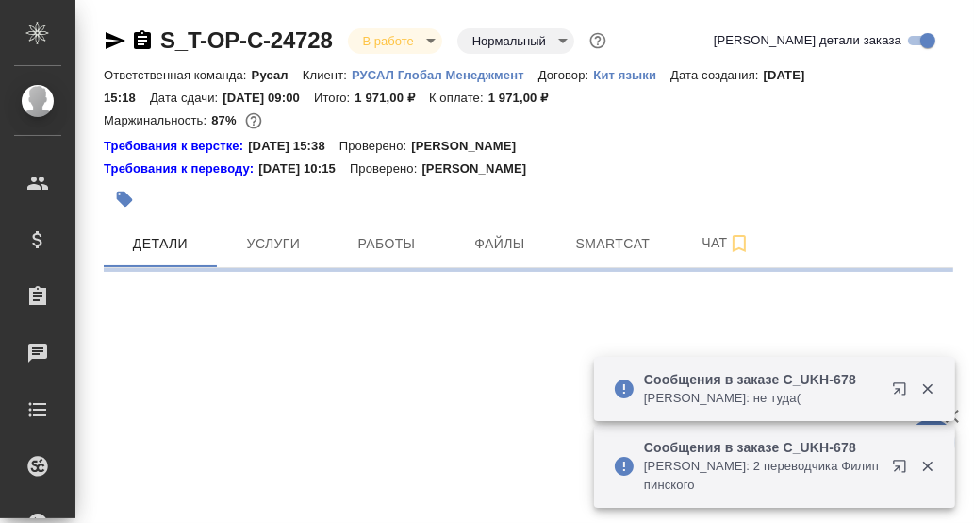
select select "RU"
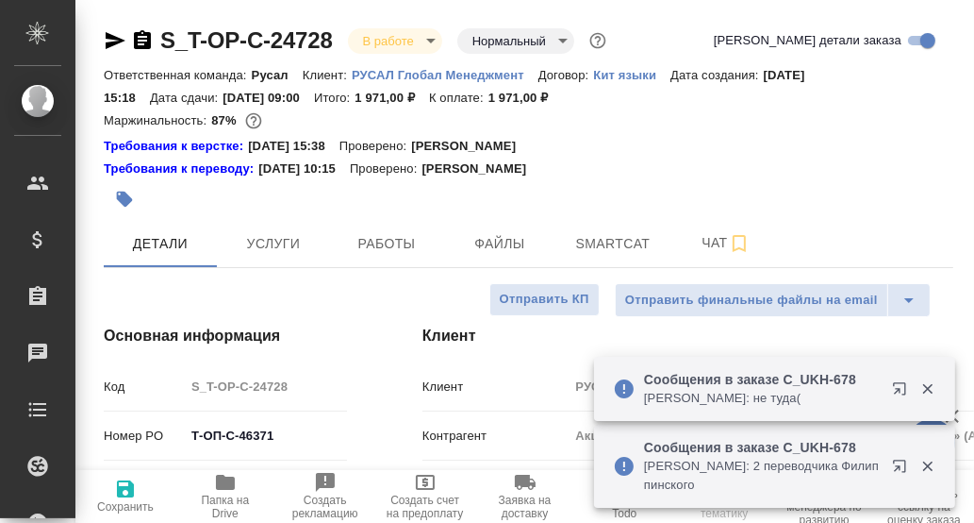
type textarea "x"
type input "Русал"
type input "[PERSON_NAME]"
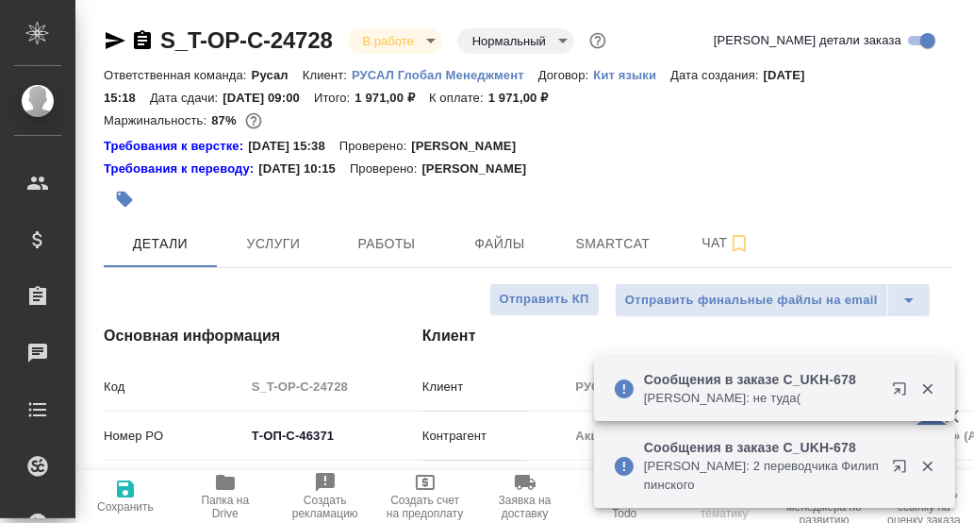
type input "[PERSON_NAME]"
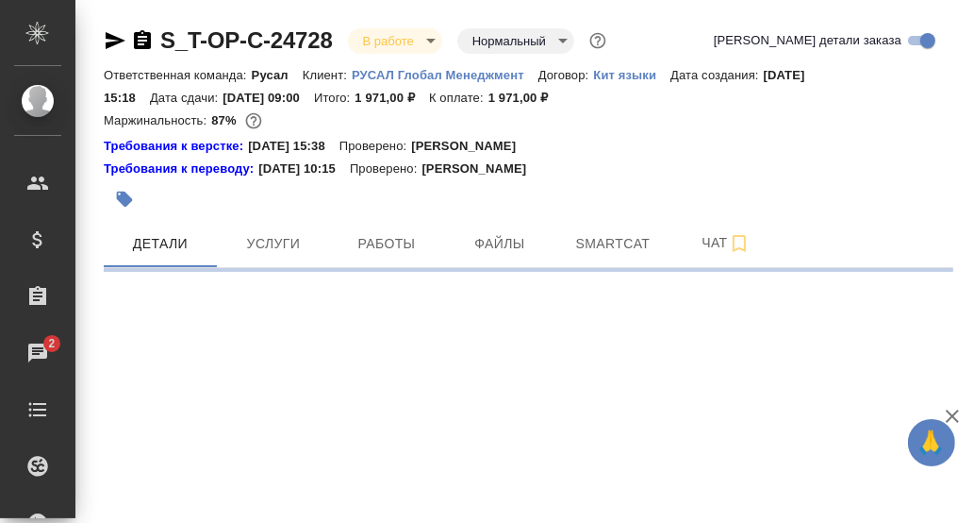
select select "RU"
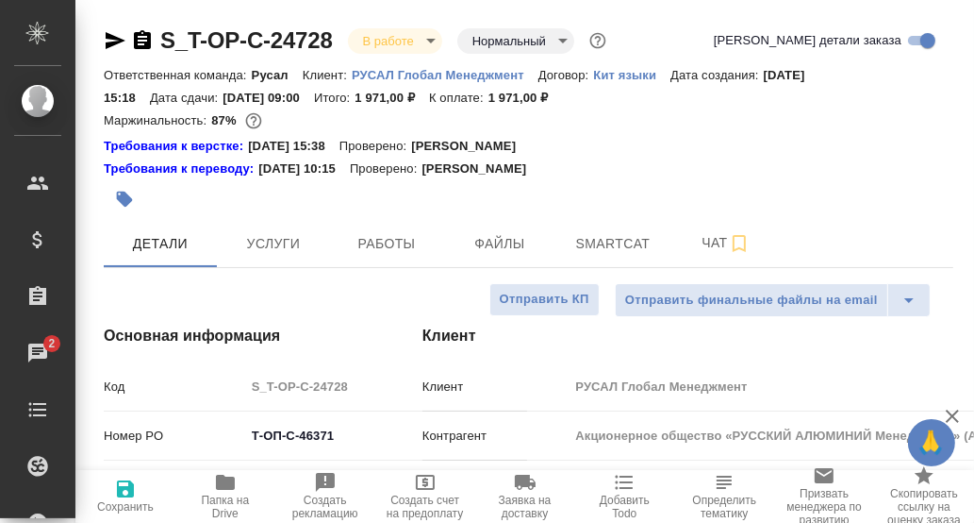
type textarea "x"
click at [610, 247] on span "Smartcat" at bounding box center [613, 244] width 91 height 24
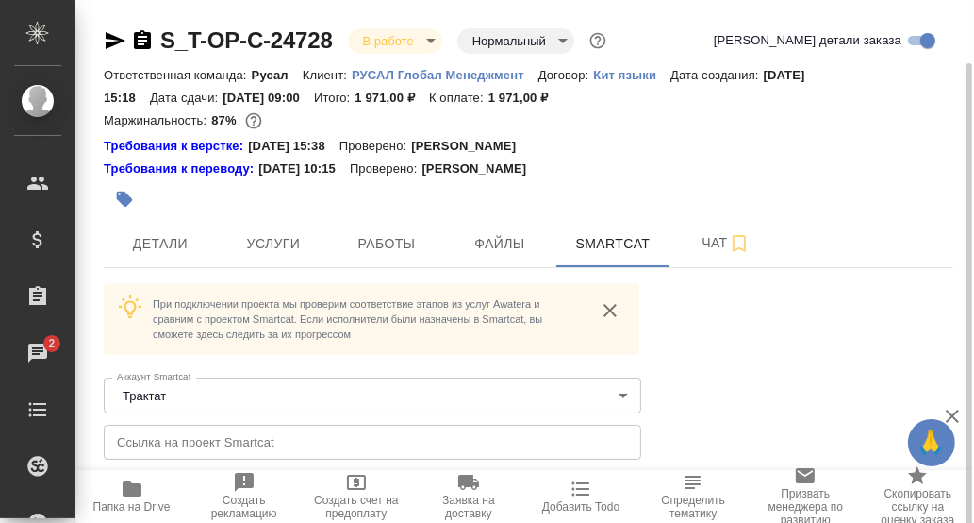
scroll to position [32, 0]
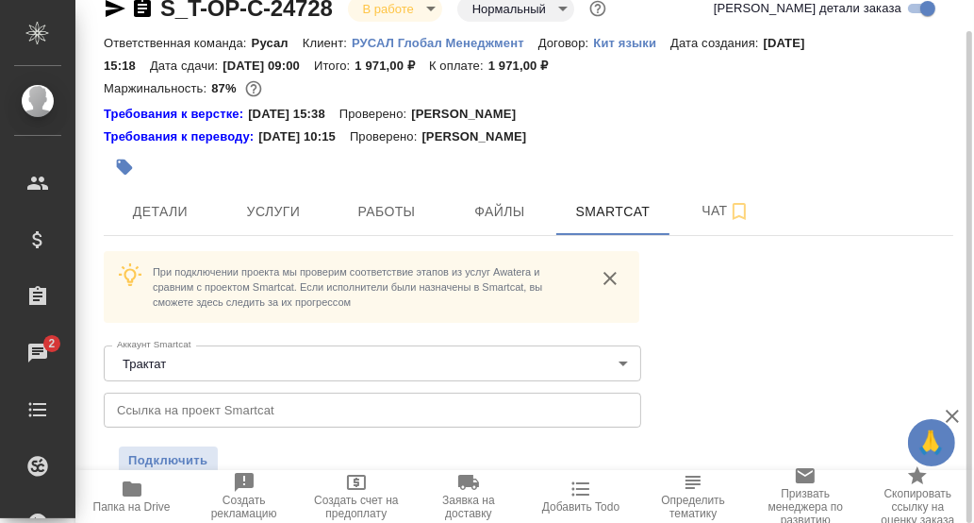
click at [132, 490] on icon "button" at bounding box center [132, 488] width 19 height 15
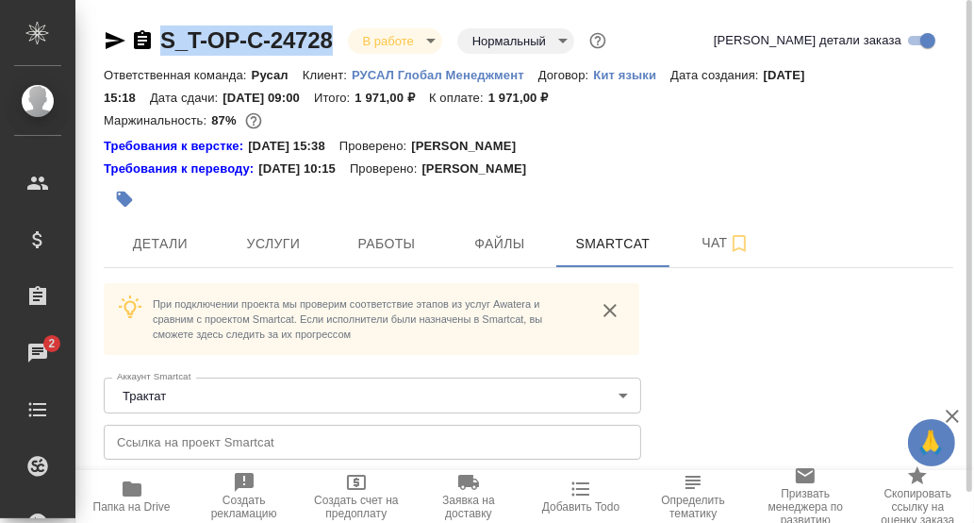
drag, startPoint x: 346, startPoint y: 38, endPoint x: 158, endPoint y: 27, distance: 188.0
click at [158, 27] on div "S_T-OP-C-24728 В работе inProgress Нормальный normal" at bounding box center [357, 40] width 507 height 30
copy link "S_T-OP-C-24728"
click at [632, 178] on div at bounding box center [387, 199] width 567 height 42
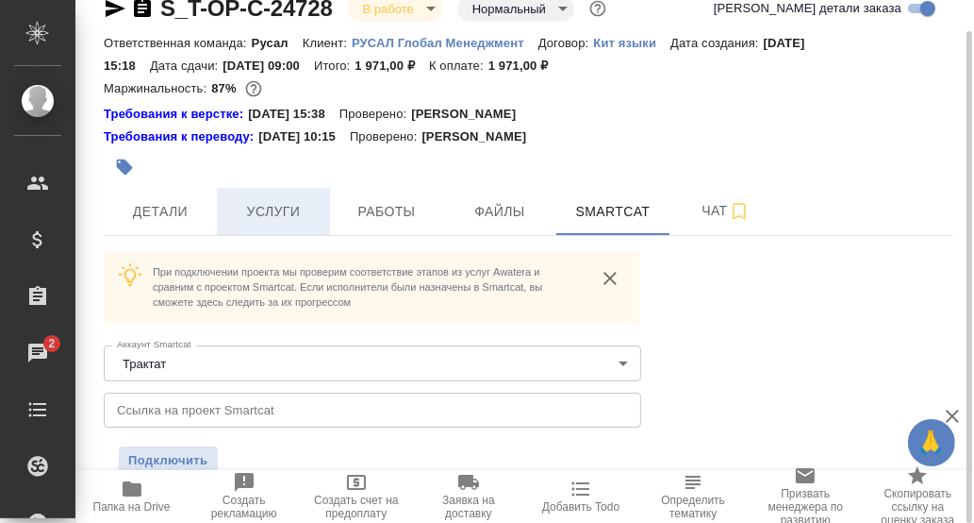
click at [277, 218] on span "Услуги" at bounding box center [273, 212] width 91 height 24
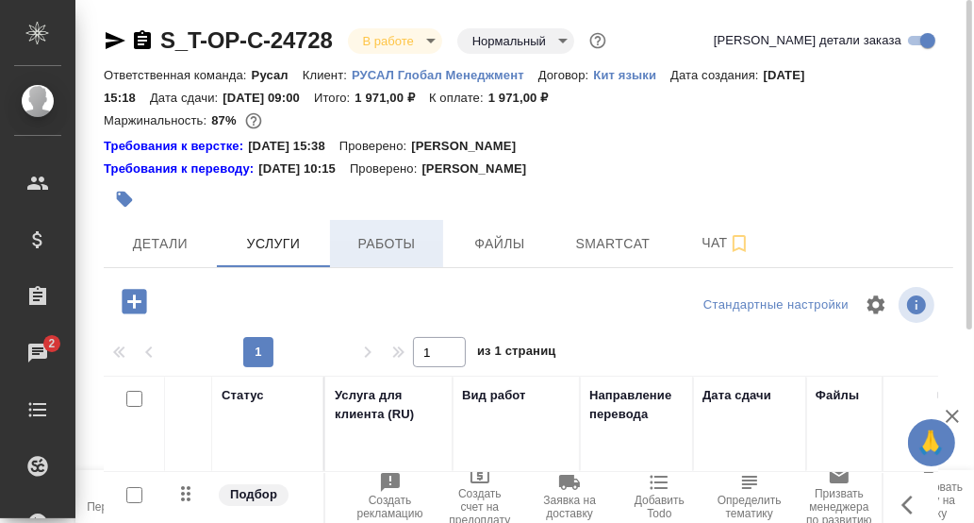
click at [394, 241] on span "Работы" at bounding box center [386, 244] width 91 height 24
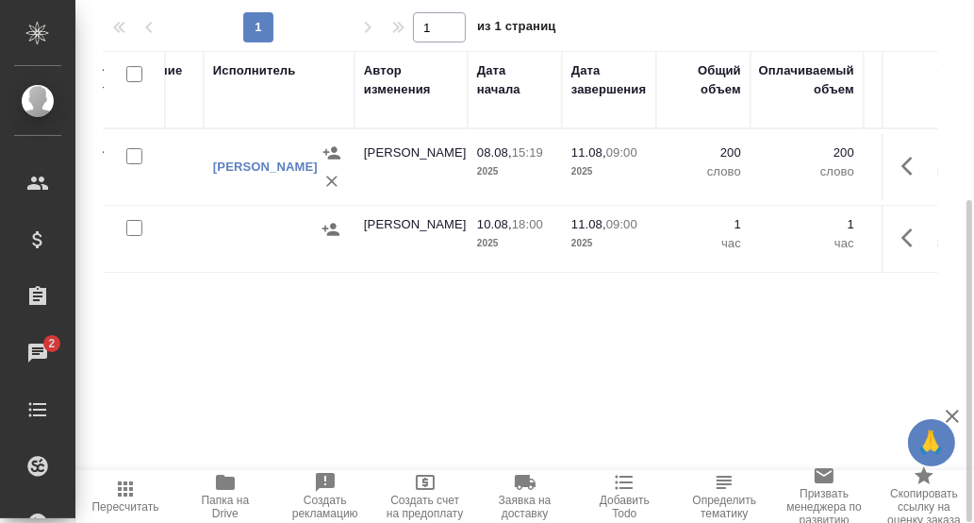
scroll to position [0, 588]
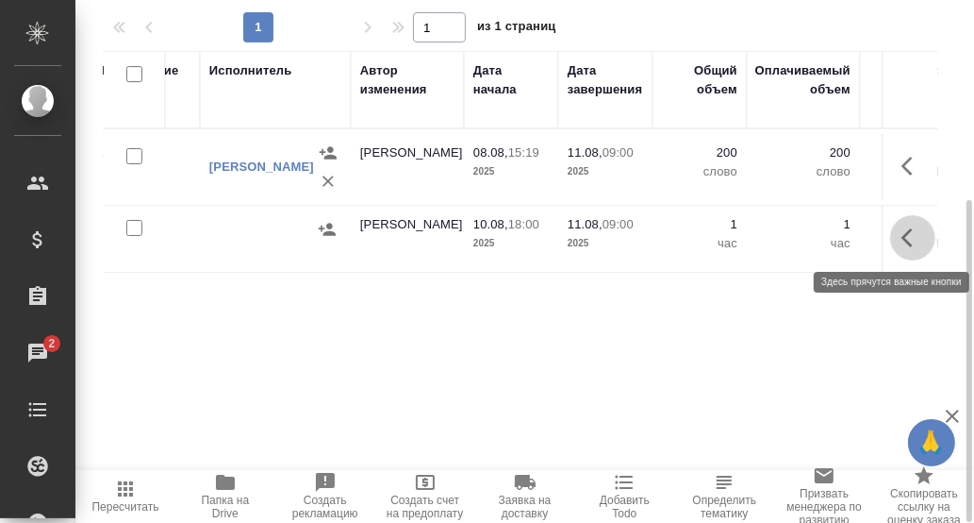
click at [908, 232] on icon "button" at bounding box center [907, 237] width 11 height 19
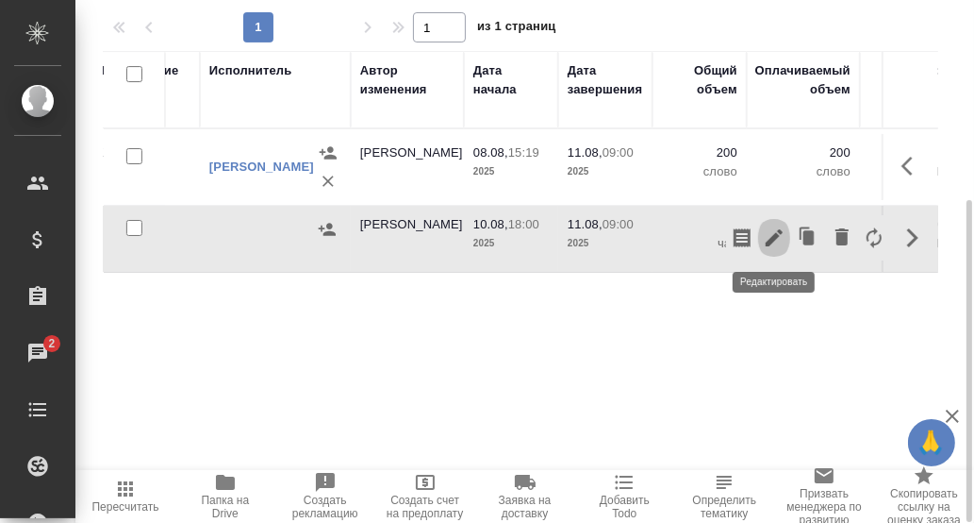
click at [774, 233] on icon "button" at bounding box center [774, 237] width 17 height 17
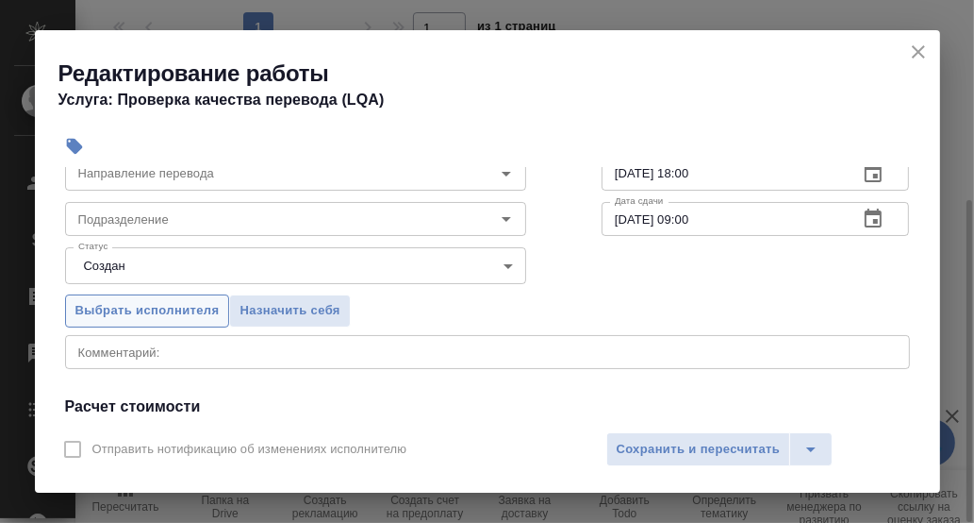
scroll to position [0, 0]
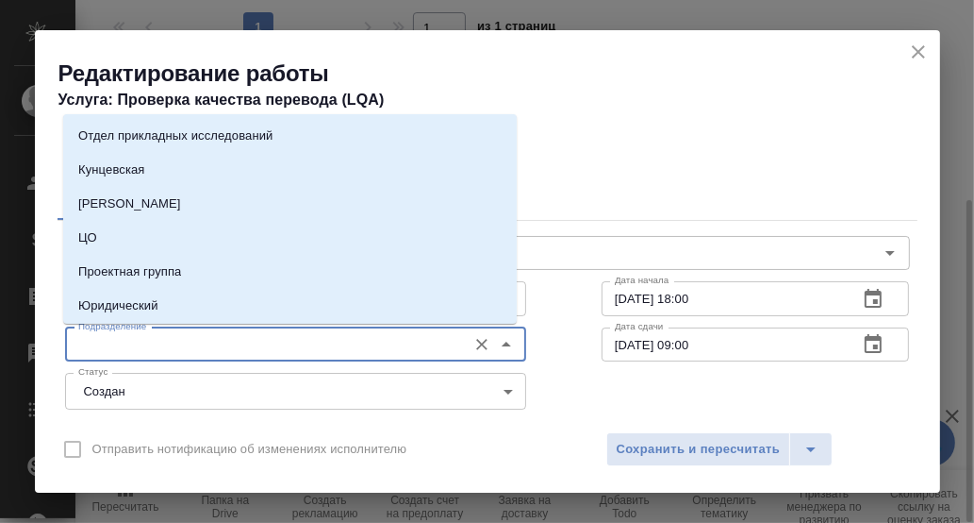
click at [136, 351] on input "Подразделение" at bounding box center [264, 344] width 387 height 23
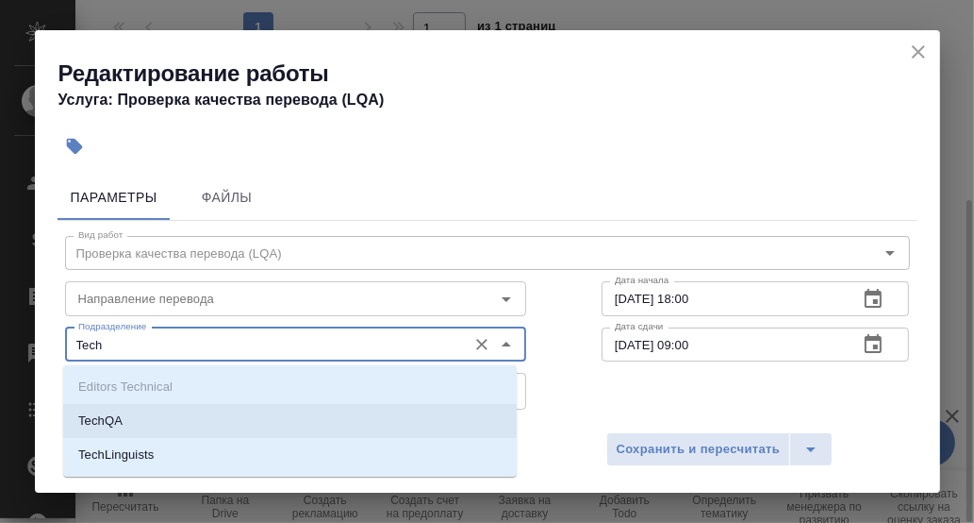
drag, startPoint x: 175, startPoint y: 427, endPoint x: 190, endPoint y: 356, distance: 73.1
click at [180, 419] on li "TechQA" at bounding box center [290, 421] width 454 height 34
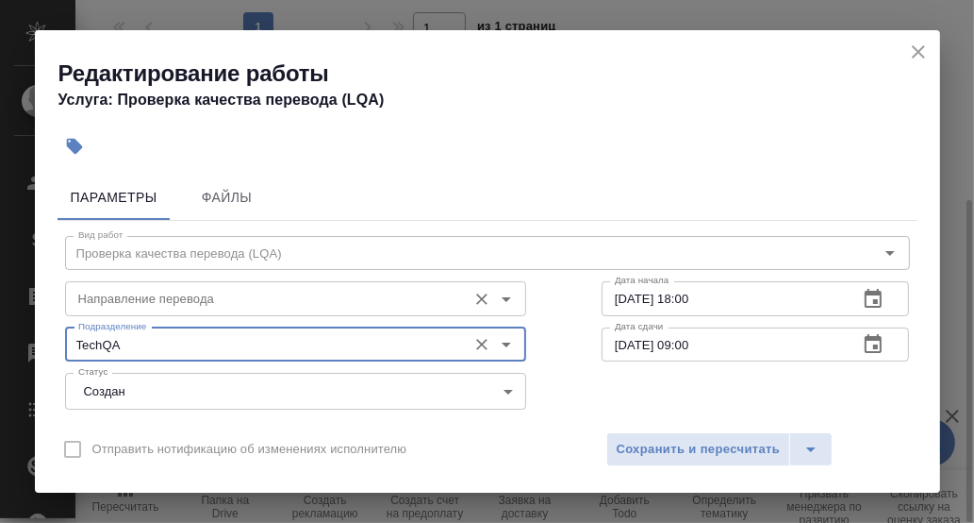
type input "TechQA"
click at [198, 299] on input "Направление перевода" at bounding box center [264, 298] width 387 height 23
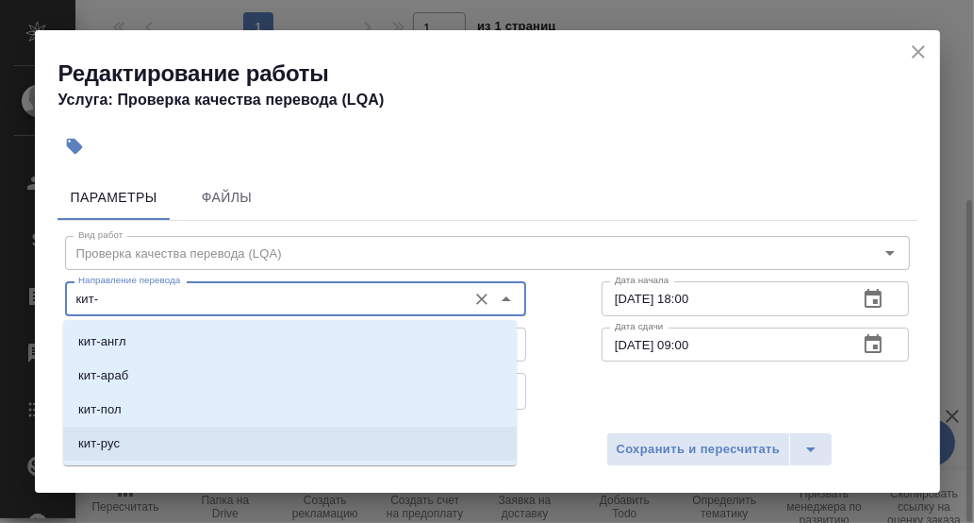
click at [175, 448] on li "кит-рус" at bounding box center [290, 443] width 454 height 34
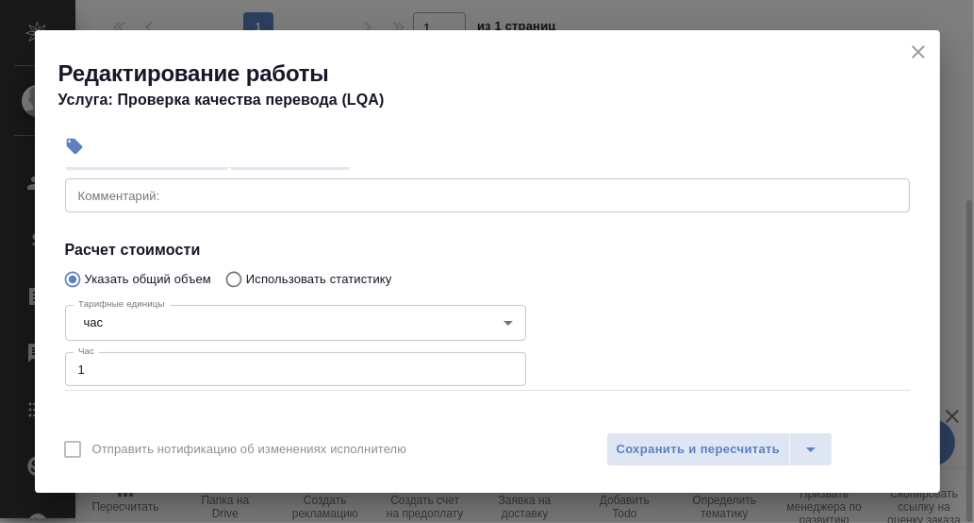
scroll to position [283, 0]
type input "кит-рус"
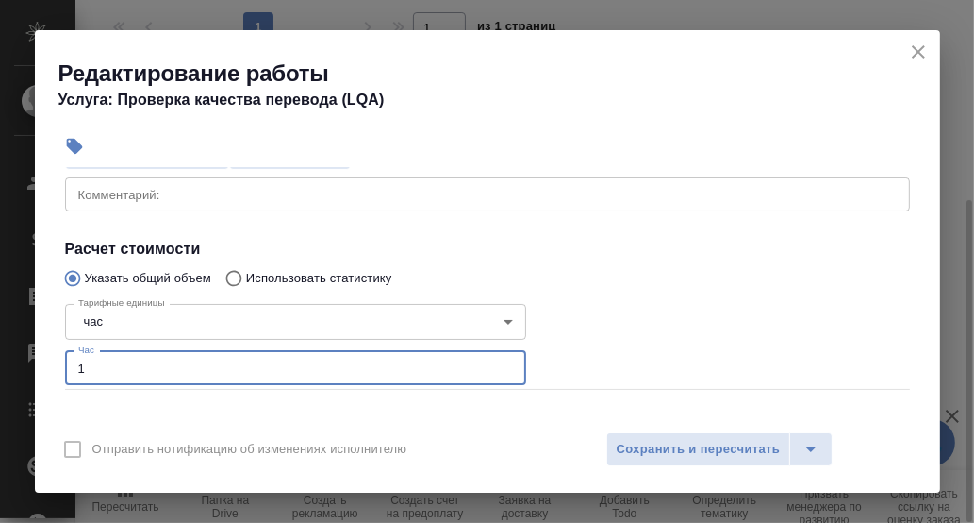
click at [174, 364] on input "1" at bounding box center [295, 368] width 461 height 34
type input "0.5"
drag, startPoint x: 676, startPoint y: 449, endPoint x: 823, endPoint y: 447, distance: 146.2
click at [676, 448] on span "Сохранить и пересчитать" at bounding box center [699, 450] width 164 height 22
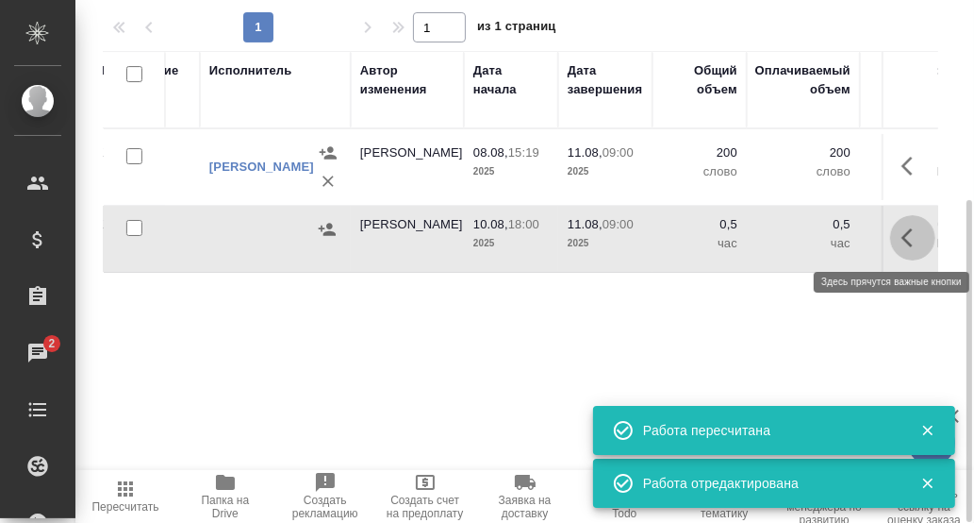
click at [909, 228] on icon "button" at bounding box center [907, 237] width 11 height 19
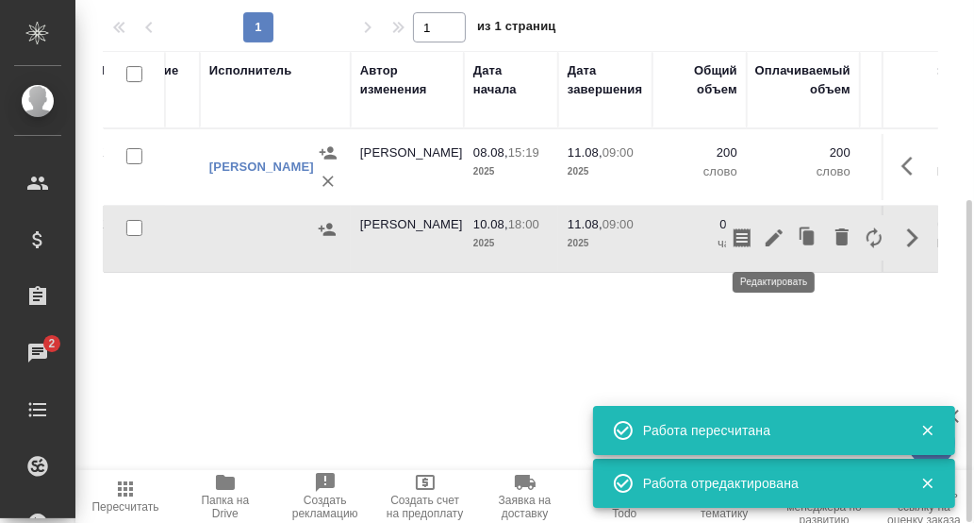
click at [774, 237] on icon "button" at bounding box center [774, 237] width 17 height 17
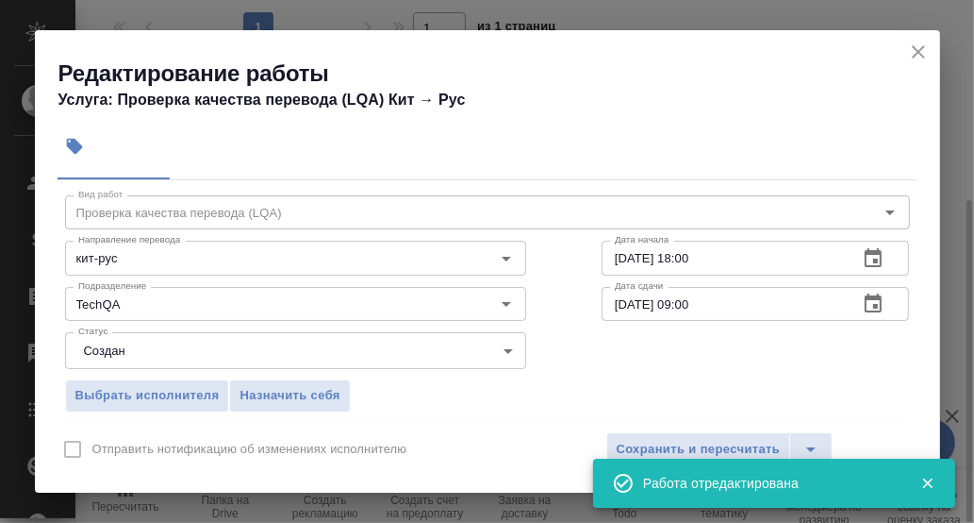
scroll to position [93, 0]
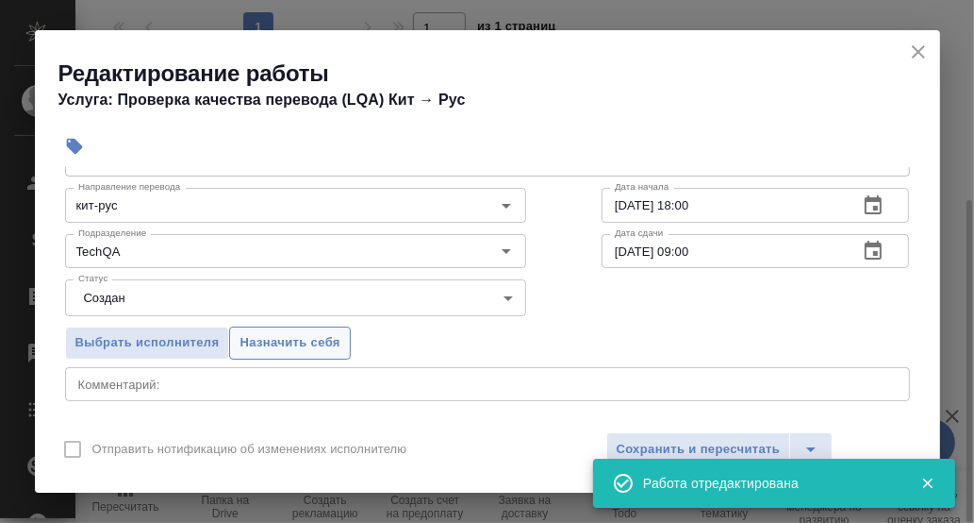
click at [330, 338] on span "Назначить себя" at bounding box center [290, 343] width 100 height 22
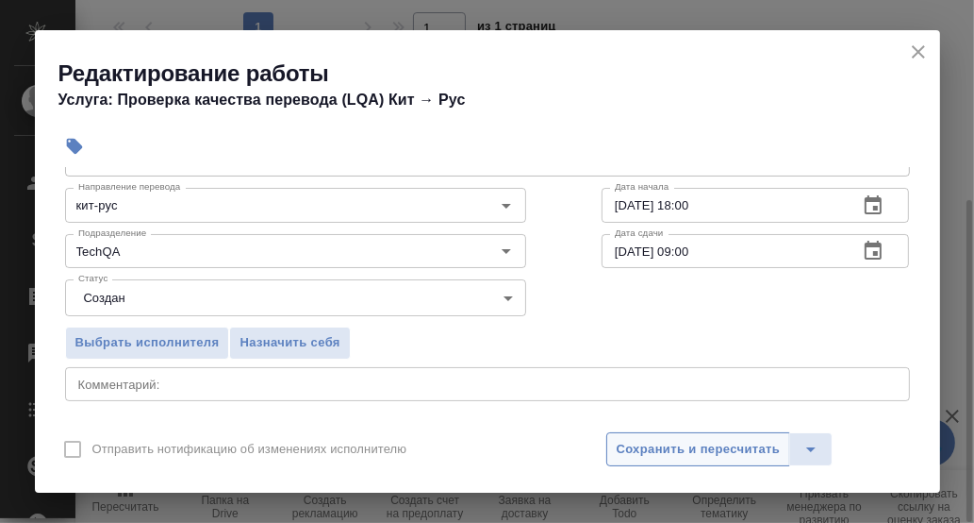
drag, startPoint x: 647, startPoint y: 445, endPoint x: 671, endPoint y: 437, distance: 25.1
click at [650, 445] on span "Сохранить и пересчитать" at bounding box center [699, 450] width 164 height 22
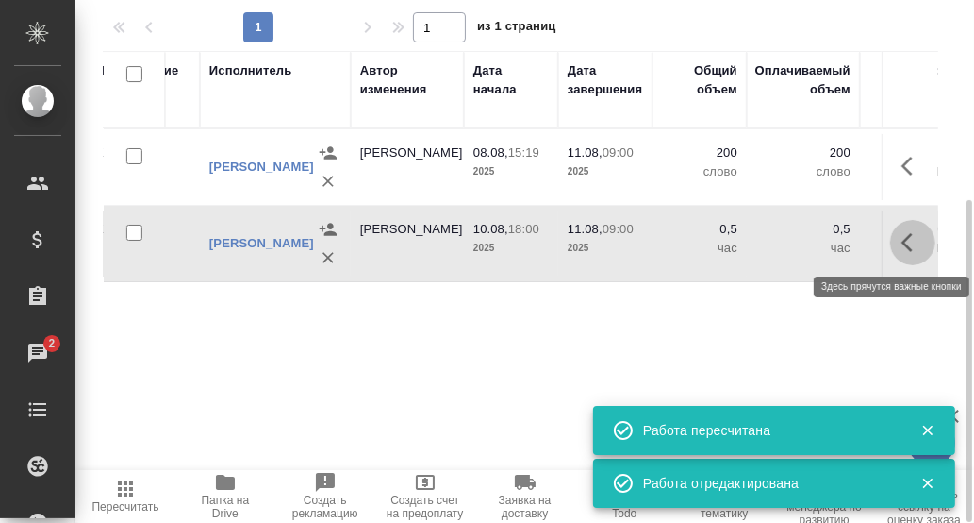
click at [914, 245] on icon "button" at bounding box center [913, 242] width 23 height 23
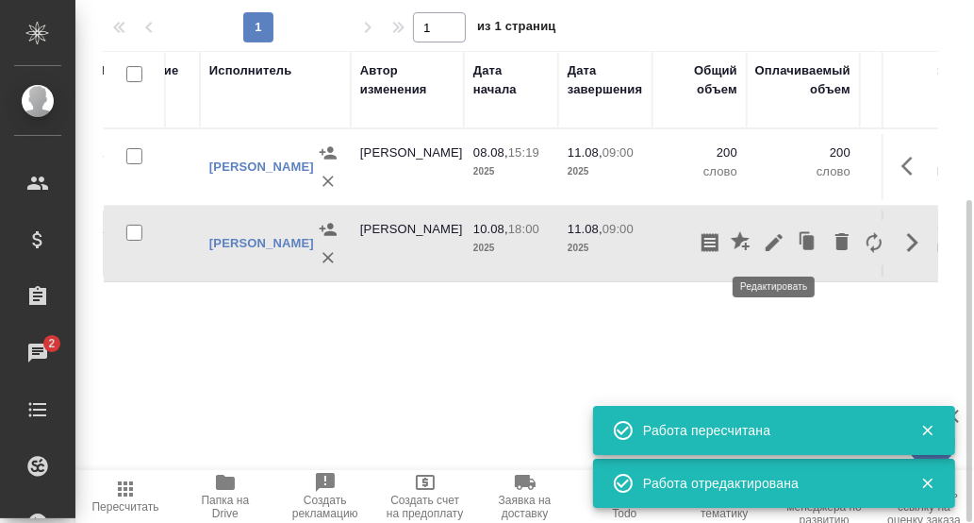
click at [775, 241] on icon "button" at bounding box center [774, 242] width 17 height 17
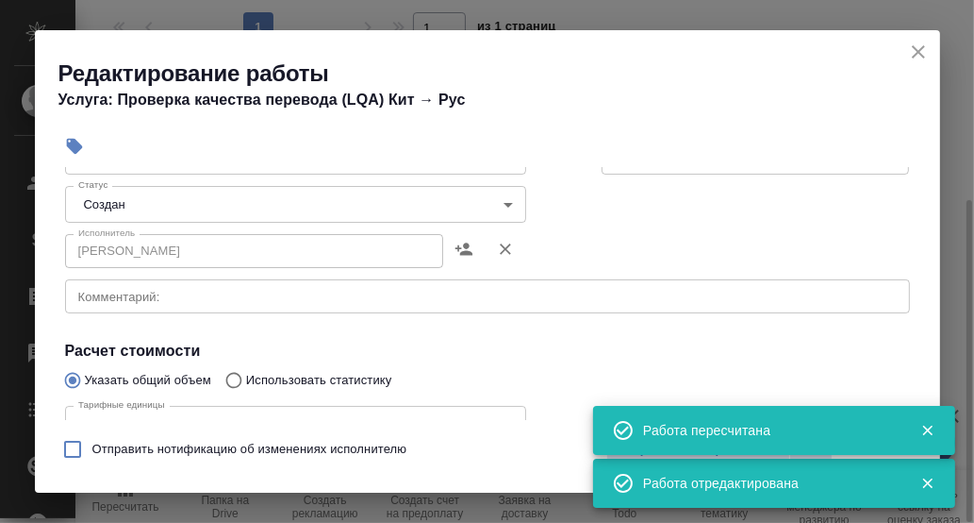
scroll to position [189, 0]
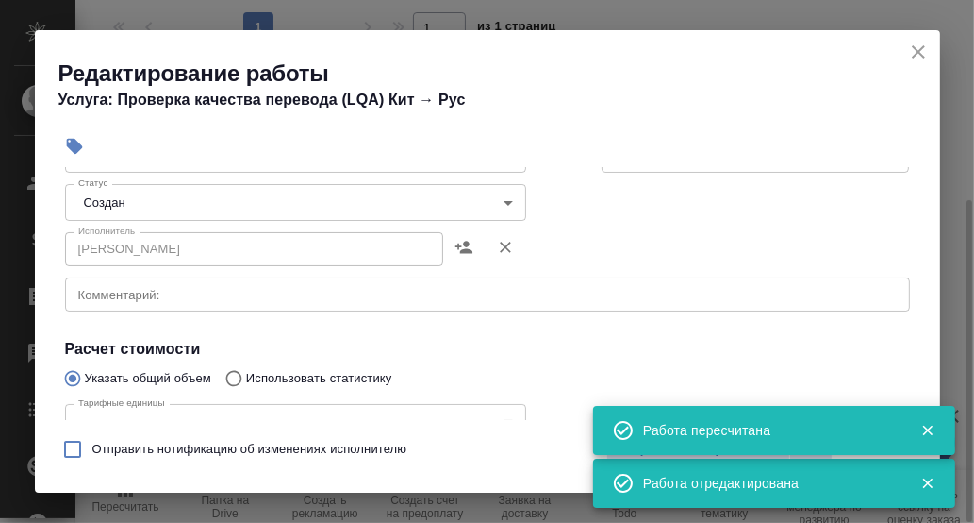
click at [502, 205] on body "🙏 .cls-1 fill:#fff; AWATERA [PERSON_NAME] d.rumyantseva Клиенты Спецификации За…" at bounding box center [487, 261] width 974 height 523
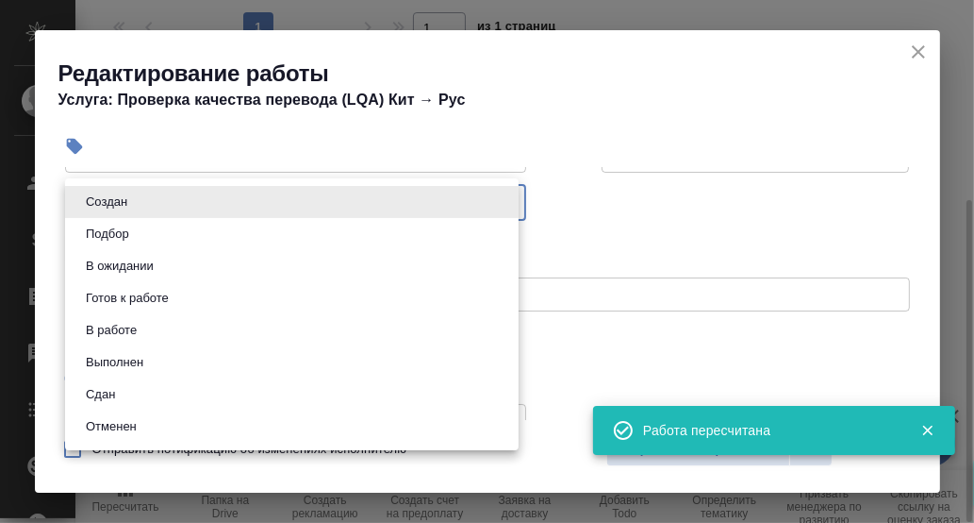
click at [146, 394] on li "Сдан" at bounding box center [292, 394] width 454 height 32
type input "closed"
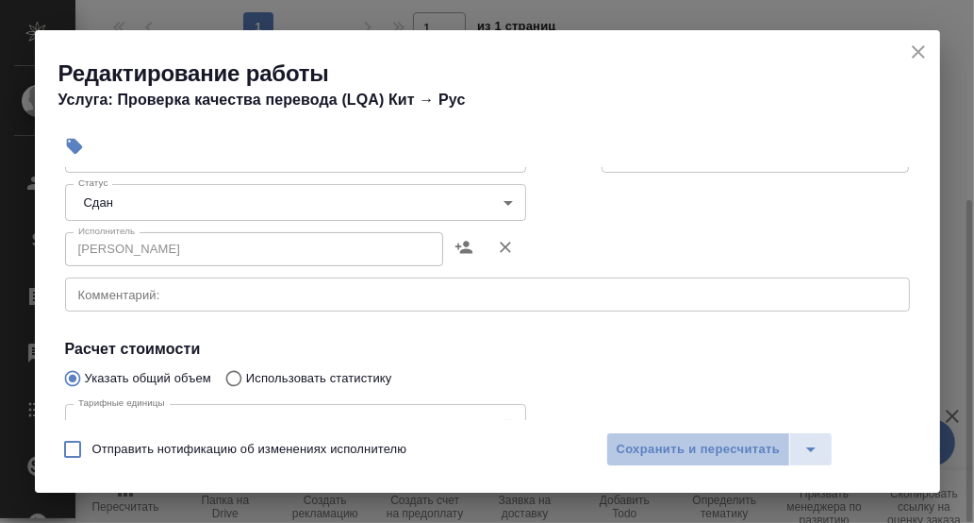
drag, startPoint x: 655, startPoint y: 445, endPoint x: 653, endPoint y: 430, distance: 15.2
click at [656, 445] on span "Сохранить и пересчитать" at bounding box center [699, 450] width 164 height 22
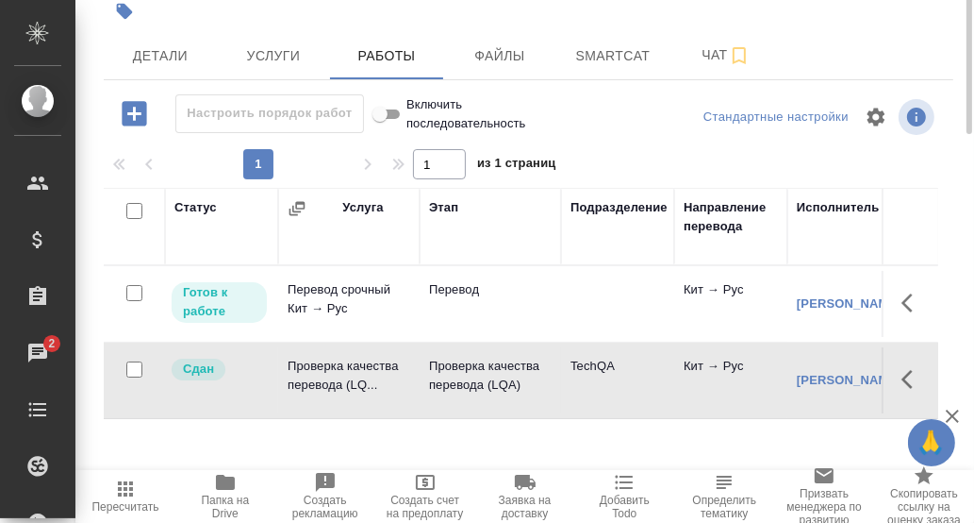
scroll to position [0, 0]
